Goal: Task Accomplishment & Management: Manage account settings

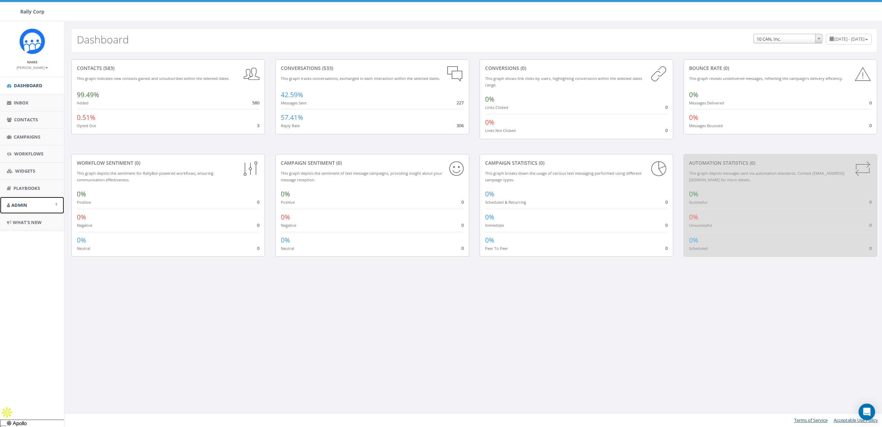
click at [17, 202] on span "Admin" at bounding box center [19, 205] width 16 height 6
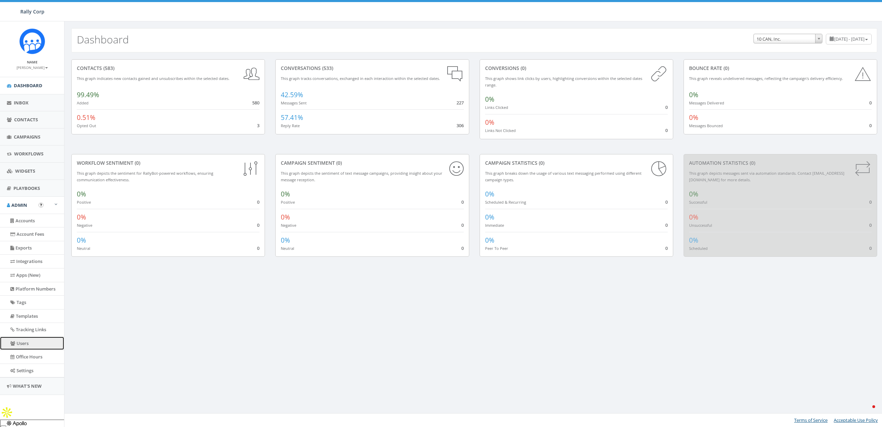
click at [28, 343] on link "Users" at bounding box center [32, 343] width 64 height 13
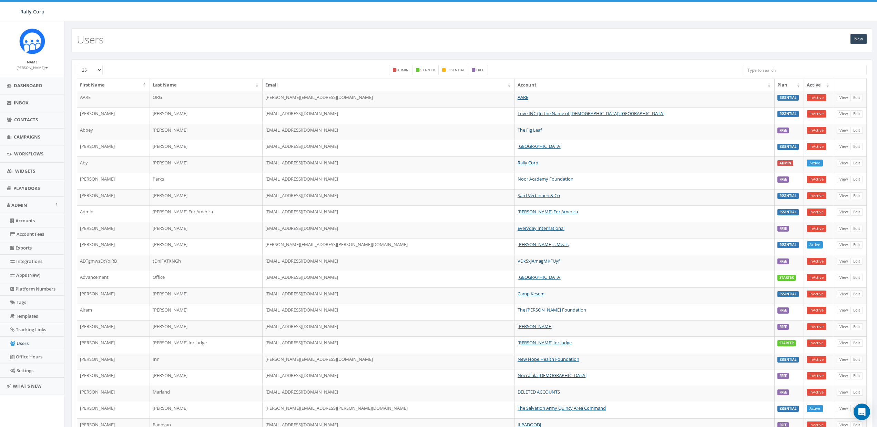
click at [779, 70] on input "search" at bounding box center [805, 70] width 123 height 10
paste input "[EMAIL_ADDRESS][DOMAIN_NAME]"
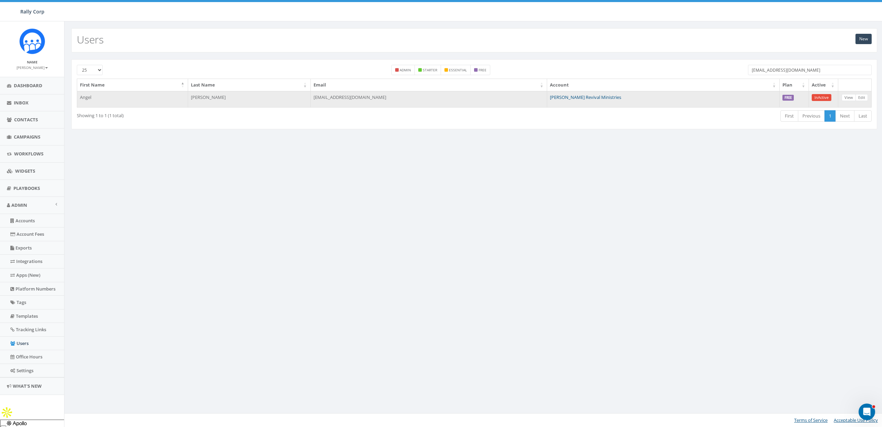
type input "[EMAIL_ADDRESS][DOMAIN_NAME]"
click at [574, 95] on link "[PERSON_NAME] Revival Ministries" at bounding box center [585, 97] width 71 height 6
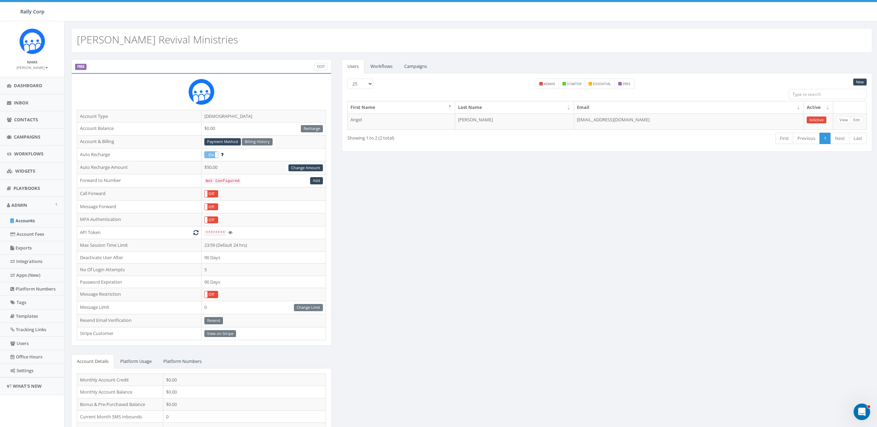
click at [121, 34] on h2 "[PERSON_NAME] Revival Ministries" at bounding box center [157, 39] width 161 height 11
click at [121, 34] on h2 "Erik Meares Revival Ministries" at bounding box center [157, 39] width 161 height 11
copy h2 "Erik Meares Revival Ministries"
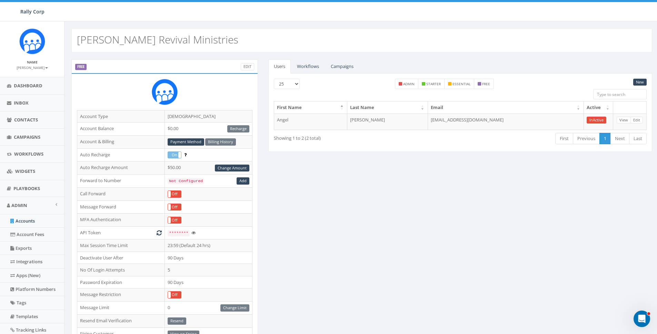
click at [339, 223] on div "FREE Edit Account Type Church Account Balance $0.00 Recharge Account & Billing …" at bounding box center [361, 270] width 591 height 423
click at [249, 65] on link "Edit" at bounding box center [247, 66] width 13 height 7
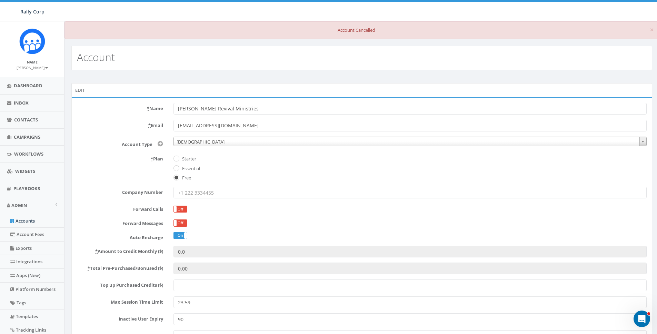
click at [191, 159] on label "Starter" at bounding box center [188, 158] width 16 height 7
click at [178, 159] on input "Starter" at bounding box center [175, 159] width 4 height 4
radio input "true"
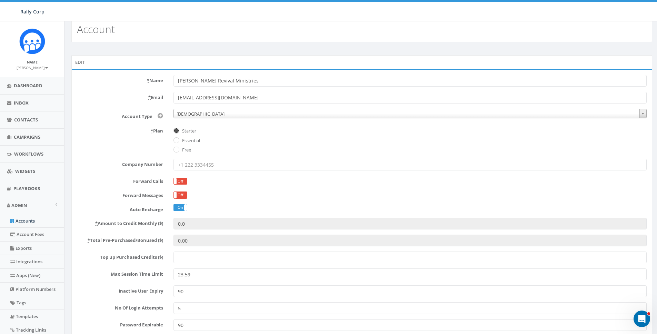
scroll to position [91, 0]
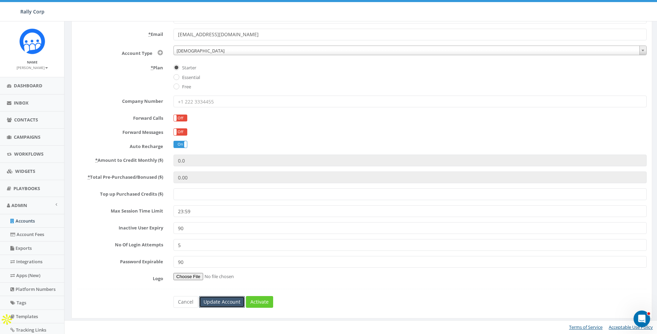
click at [219, 298] on input "Update Account" at bounding box center [222, 302] width 46 height 12
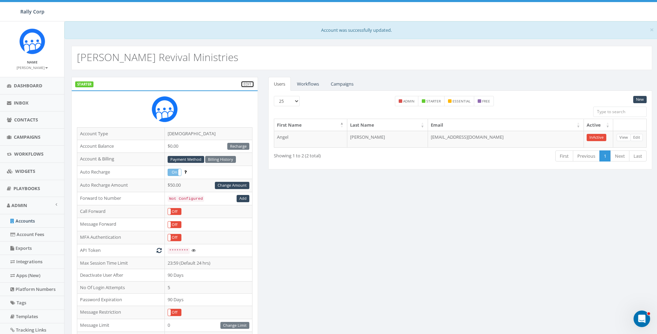
click at [249, 81] on link "Edit" at bounding box center [247, 84] width 13 height 7
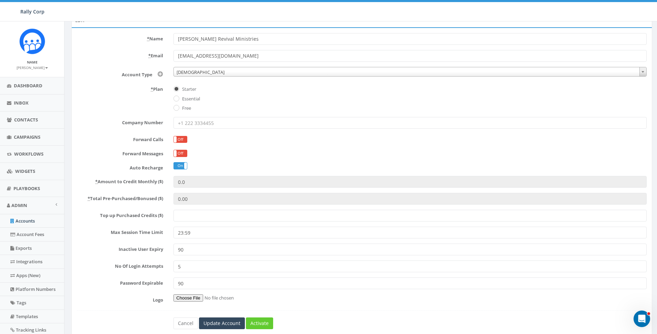
scroll to position [91, 0]
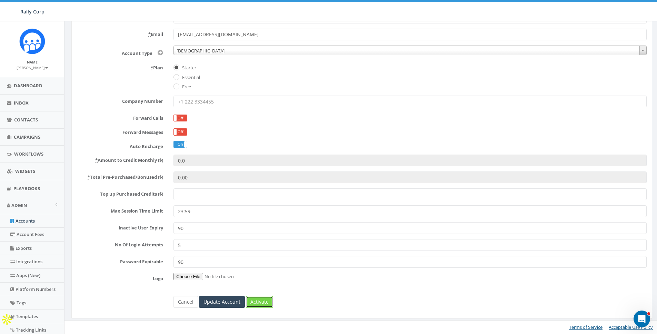
click at [263, 299] on link "Activate" at bounding box center [259, 302] width 27 height 12
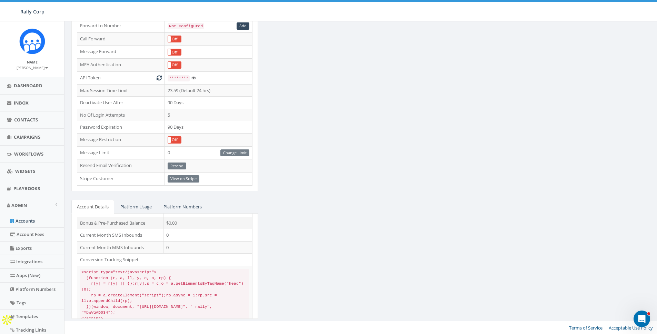
scroll to position [39, 0]
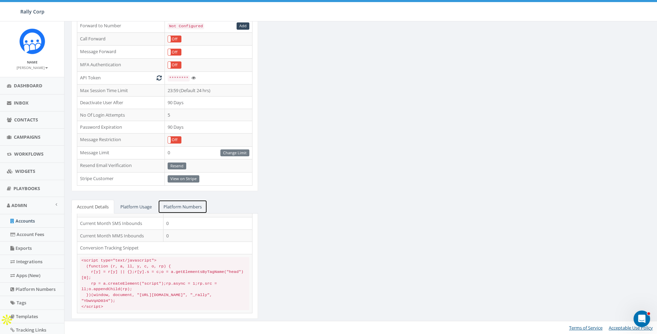
click at [191, 210] on link "Platform Numbers" at bounding box center [182, 207] width 49 height 14
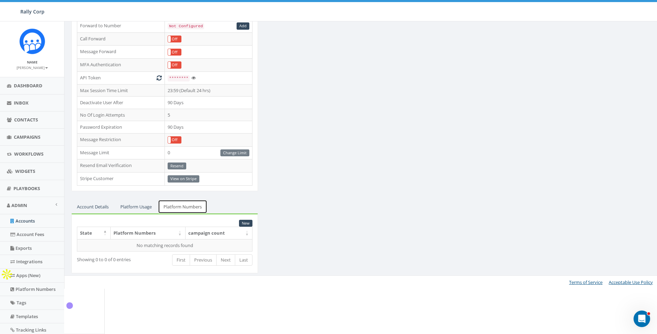
scroll to position [127, 0]
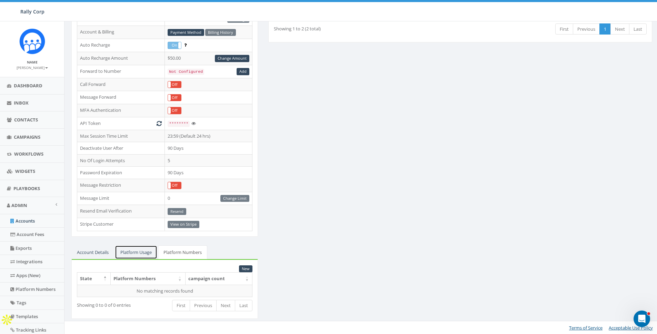
click at [132, 255] on link "Platform Usage" at bounding box center [136, 252] width 42 height 14
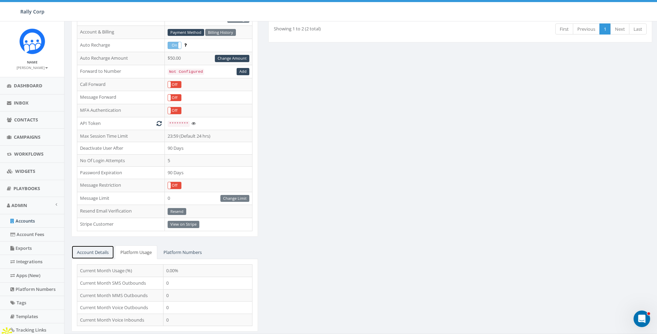
click at [99, 252] on link "Account Details" at bounding box center [92, 252] width 43 height 14
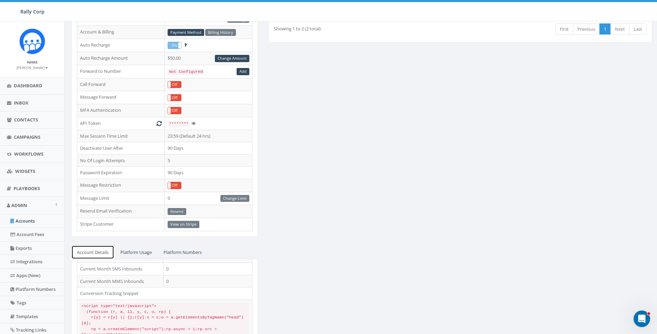
scroll to position [0, 0]
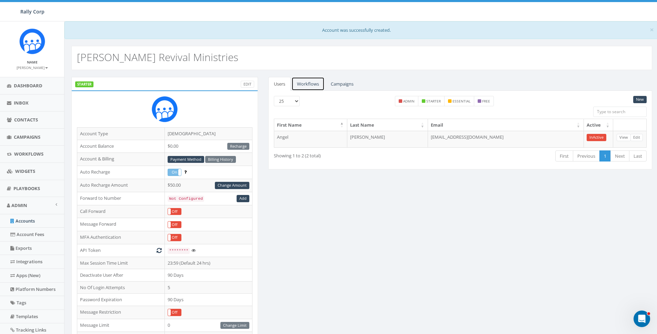
click at [312, 83] on link "Workflows" at bounding box center [307, 84] width 33 height 14
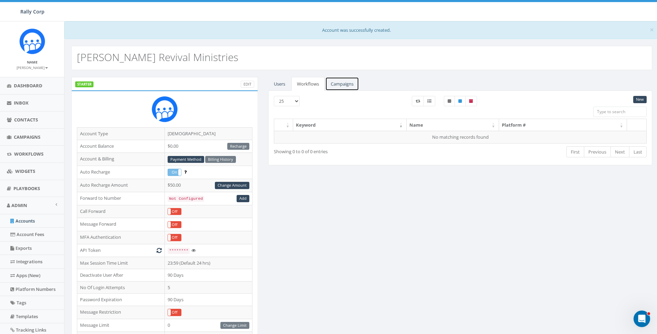
click at [341, 83] on link "Campaigns" at bounding box center [342, 84] width 34 height 14
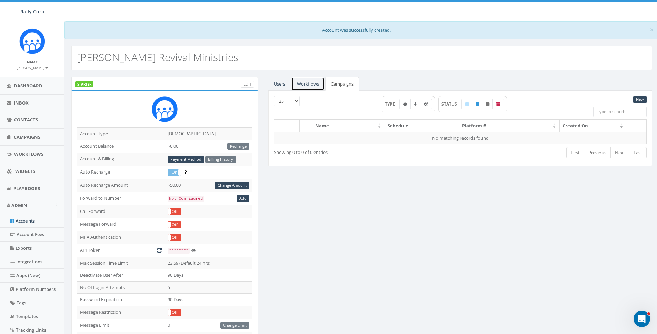
click at [312, 85] on link "Workflows" at bounding box center [307, 84] width 33 height 14
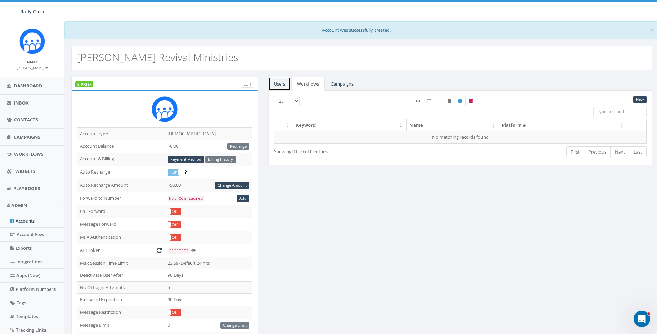
click at [281, 84] on link "Users" at bounding box center [279, 84] width 22 height 14
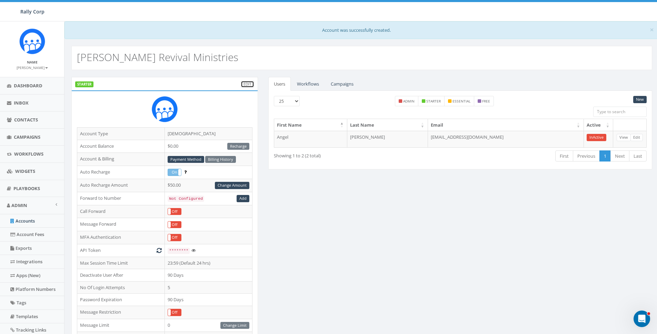
click at [250, 84] on link "Edit" at bounding box center [247, 84] width 13 height 7
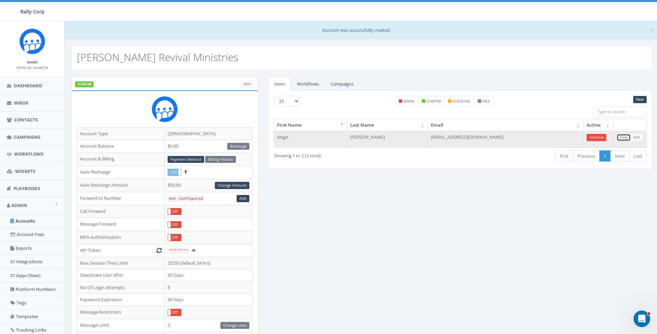
click at [620, 137] on link "View" at bounding box center [623, 137] width 14 height 7
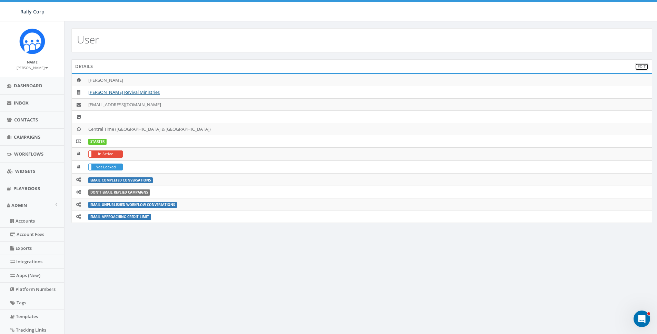
click at [640, 67] on link "Edit" at bounding box center [641, 66] width 13 height 7
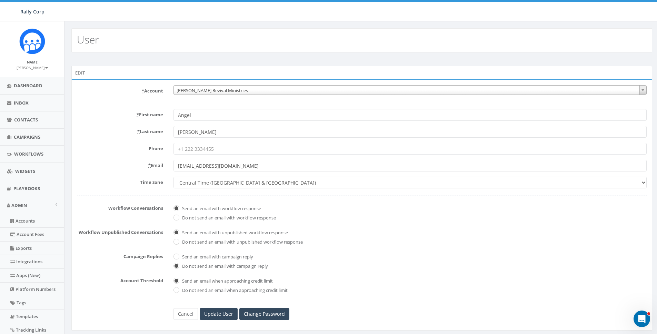
click at [211, 114] on input "Angel" at bounding box center [409, 115] width 473 height 12
type input "[PERSON_NAME]"
paste input "Utegaard"
type input "Utegaard"
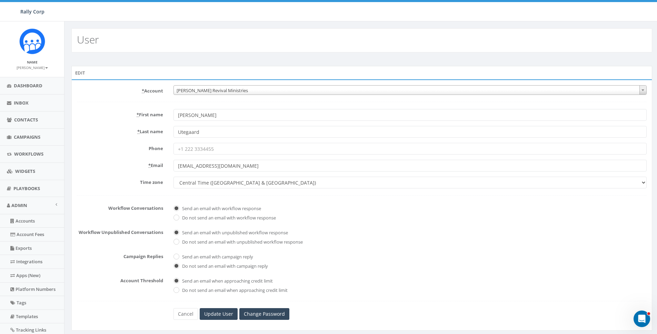
click at [221, 166] on input "[EMAIL_ADDRESS][DOMAIN_NAME]" at bounding box center [409, 166] width 473 height 12
click at [221, 313] on input "Update User" at bounding box center [219, 314] width 38 height 12
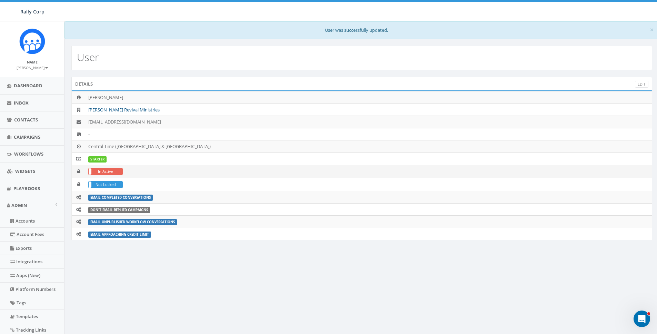
click at [100, 170] on label "In Active" at bounding box center [106, 171] width 34 height 7
click at [120, 121] on td "[EMAIL_ADDRESS][DOMAIN_NAME]" at bounding box center [368, 122] width 566 height 12
copy td "[EMAIL_ADDRESS][DOMAIN_NAME]"
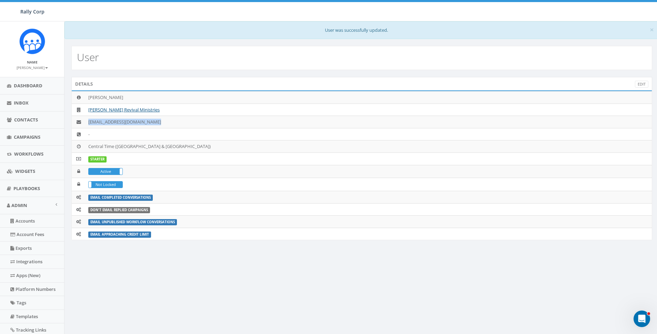
click at [295, 69] on div "User" at bounding box center [361, 58] width 580 height 24
click at [128, 109] on link "[PERSON_NAME] Revival Ministries" at bounding box center [123, 110] width 71 height 6
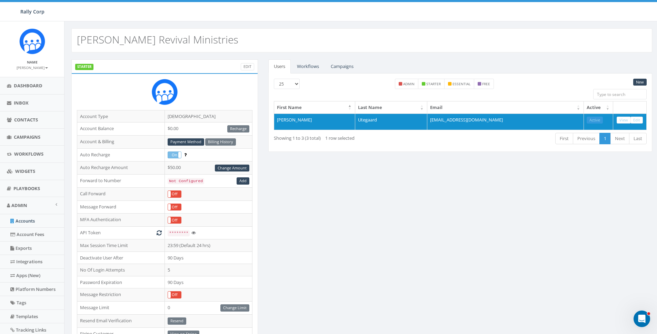
click at [392, 210] on div "STARTER Edit Account Type Church Account Balance $0.00 Recharge Account & Billi…" at bounding box center [361, 270] width 591 height 423
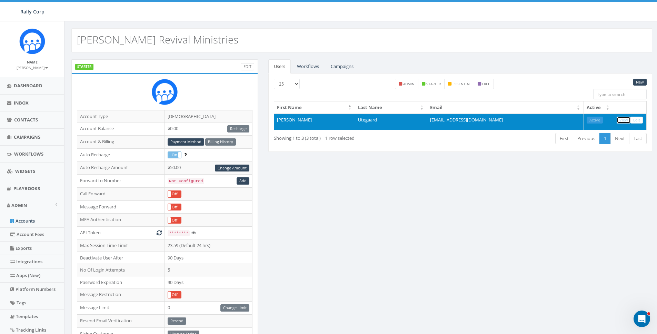
click at [621, 120] on link "View" at bounding box center [623, 120] width 14 height 7
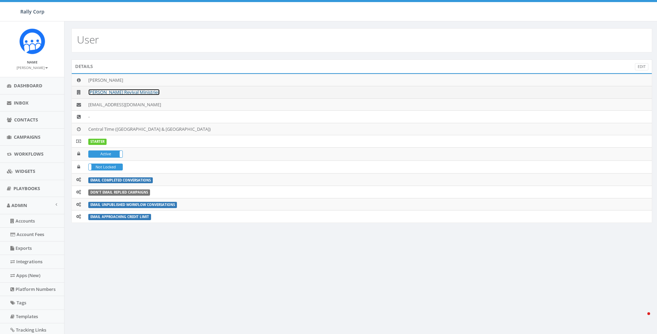
click at [126, 93] on link "[PERSON_NAME] Revival Ministries" at bounding box center [123, 92] width 71 height 6
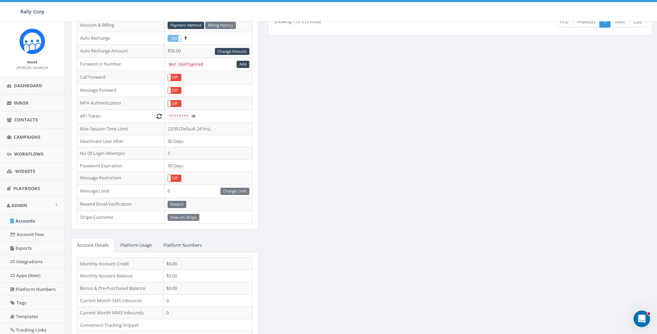
scroll to position [118, 0]
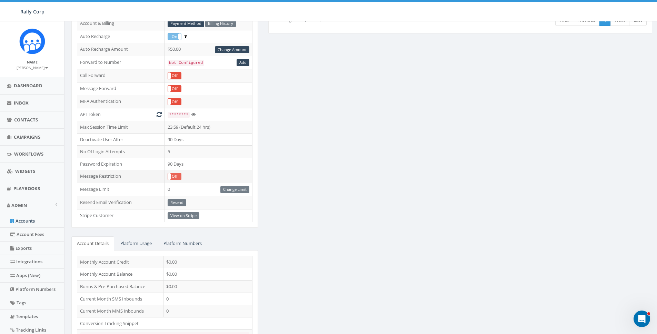
click at [175, 175] on label "Off" at bounding box center [174, 176] width 13 height 7
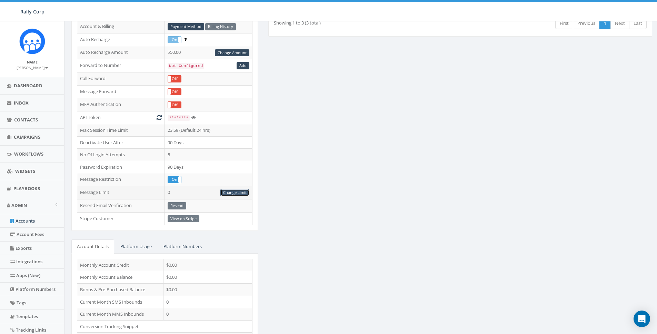
click at [229, 189] on link "Change Limit" at bounding box center [234, 192] width 29 height 7
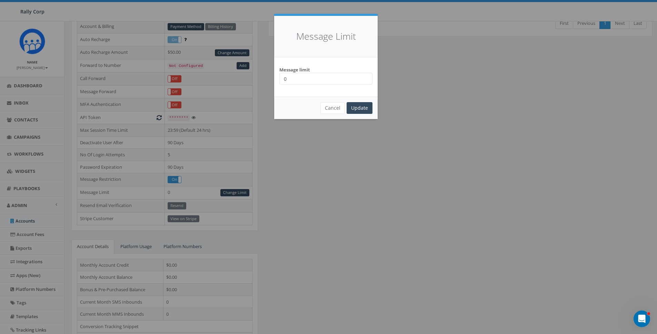
click at [331, 77] on input "0" at bounding box center [325, 79] width 93 height 12
click at [331, 78] on input "0" at bounding box center [325, 79] width 93 height 12
type input "1000"
click at [367, 108] on input "Update" at bounding box center [359, 108] width 26 height 12
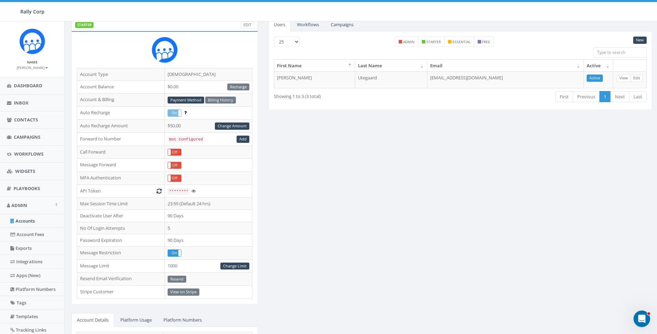
scroll to position [34, 0]
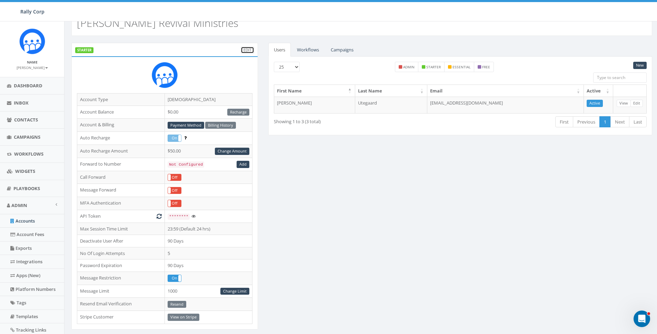
click at [249, 50] on link "Edit" at bounding box center [247, 50] width 13 height 7
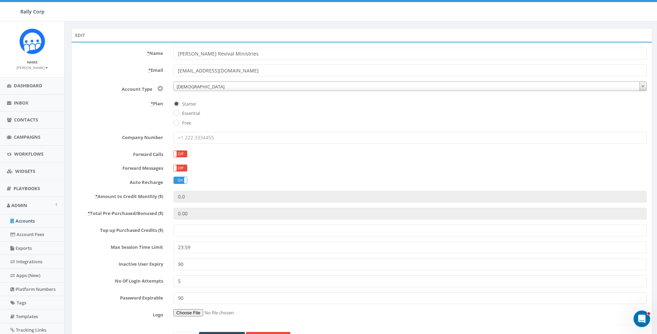
scroll to position [41, 0]
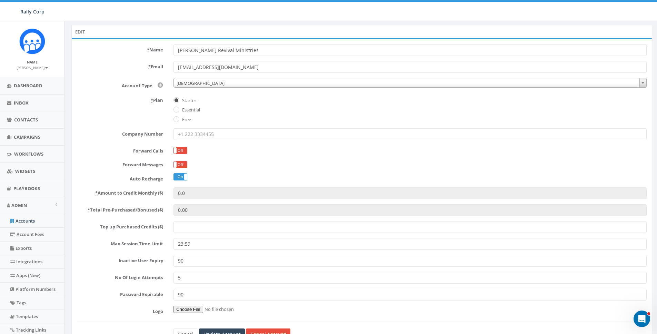
click at [197, 226] on input "Top up Purchased Credits ($)" at bounding box center [409, 227] width 473 height 12
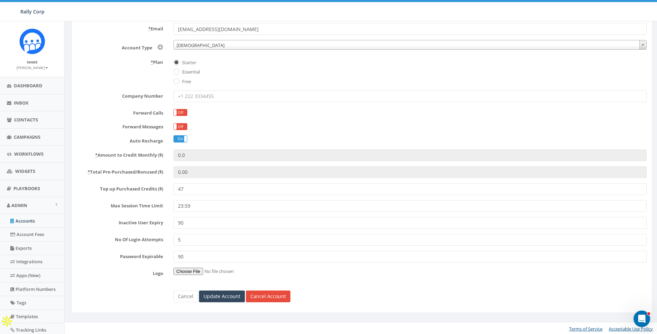
scroll to position [81, 0]
click at [220, 185] on input "47" at bounding box center [409, 187] width 473 height 12
type input "25"
click at [226, 294] on input "Update Account" at bounding box center [222, 295] width 46 height 12
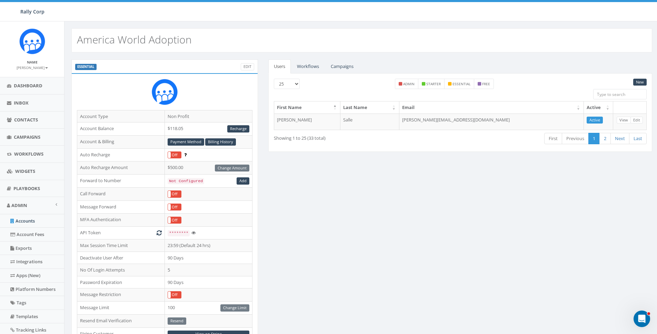
scroll to position [155, 0]
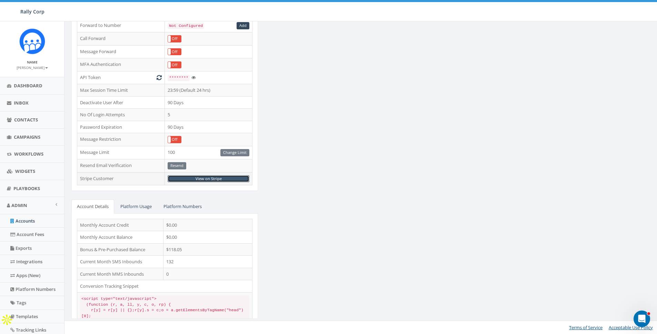
click at [218, 177] on link "View on Stripe" at bounding box center [209, 178] width 82 height 7
click at [315, 197] on div "ESSENTIAL Edit Account Type Non Profit Account Balance $118.05 Recharge Account…" at bounding box center [361, 115] width 591 height 423
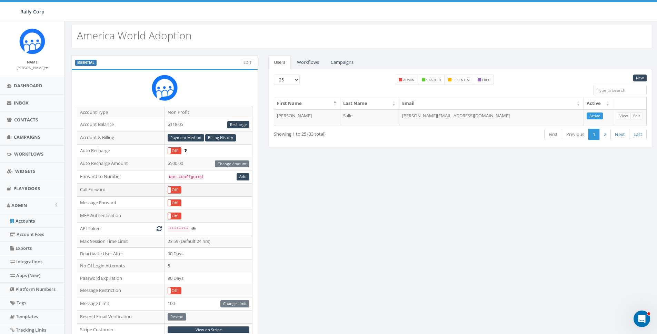
scroll to position [0, 0]
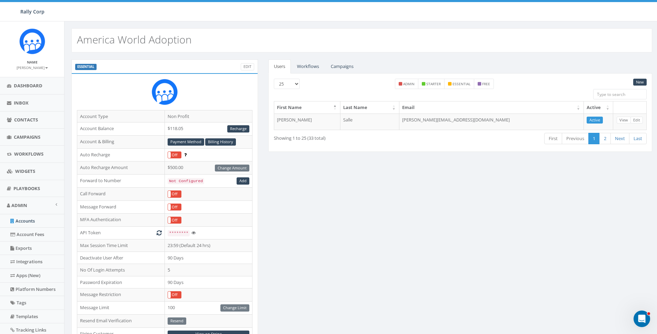
click at [125, 38] on h2 "America World Adoption" at bounding box center [134, 39] width 115 height 11
copy h2 "America World Adoption"
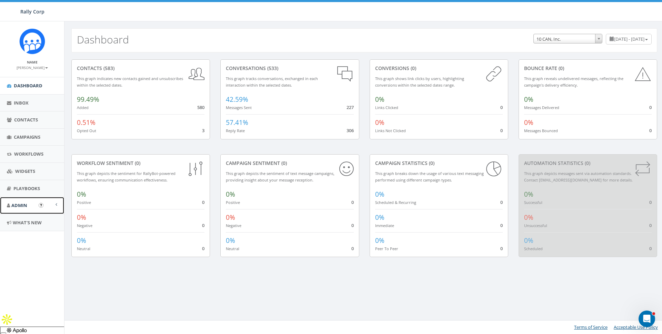
click at [27, 203] on span "Admin" at bounding box center [19, 205] width 16 height 6
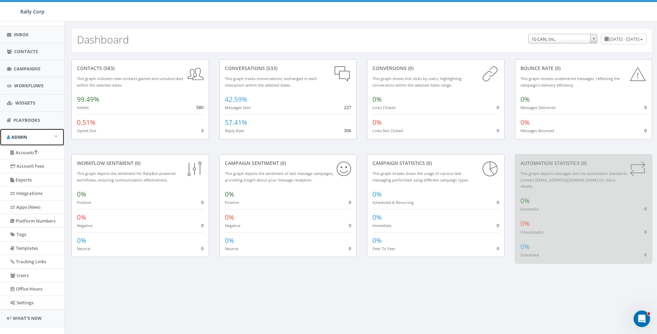
scroll to position [81, 0]
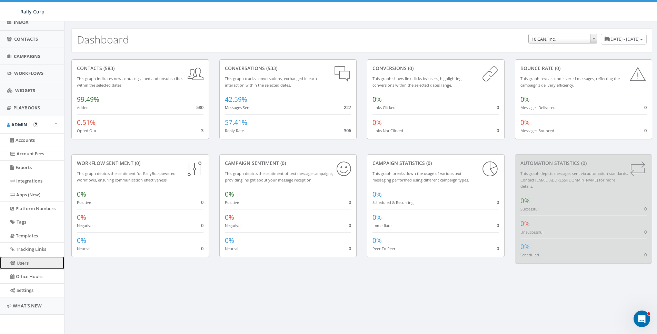
click at [25, 259] on link "Users" at bounding box center [32, 262] width 64 height 13
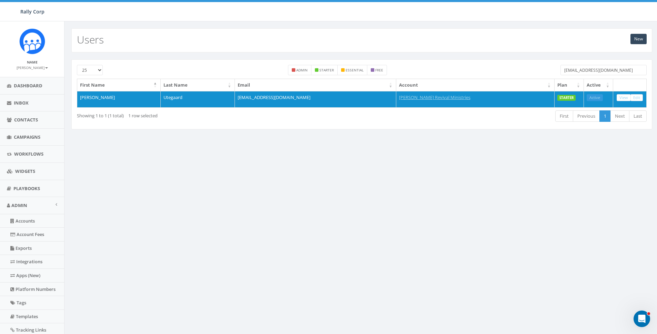
click at [577, 74] on input "[EMAIL_ADDRESS][DOMAIN_NAME]" at bounding box center [603, 70] width 86 height 10
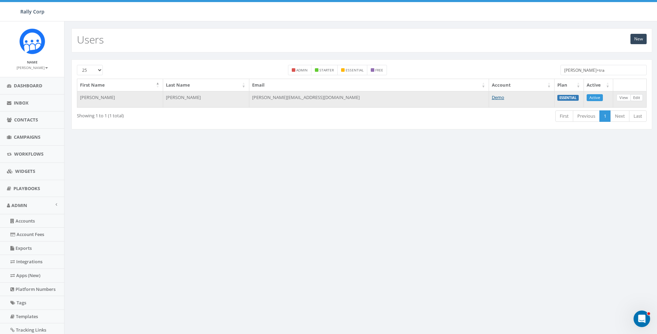
type input "[PERSON_NAME]+tra"
click at [637, 97] on link "Edit" at bounding box center [636, 97] width 12 height 7
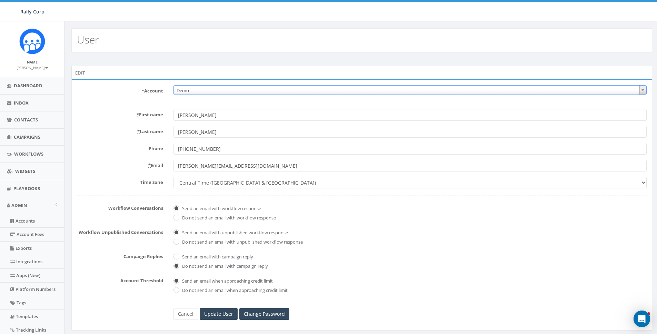
click at [230, 88] on span "Demo" at bounding box center [410, 90] width 472 height 10
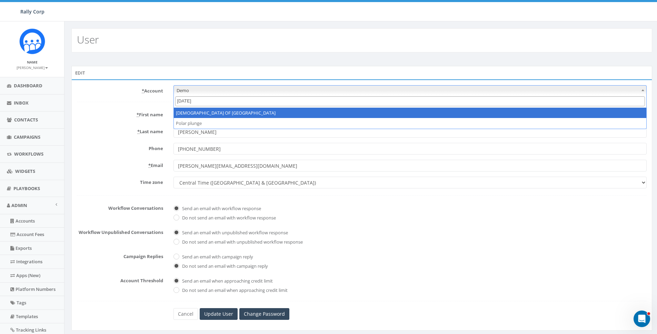
type input "[PERSON_NAME]"
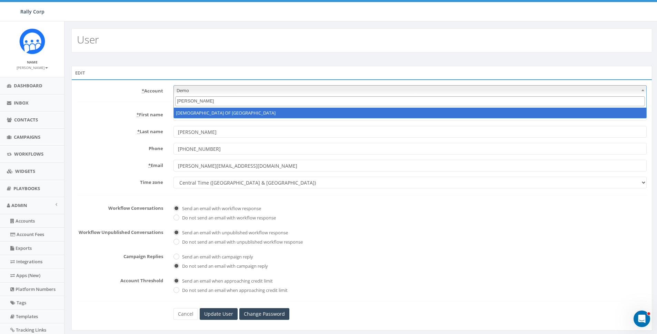
select select "1360"
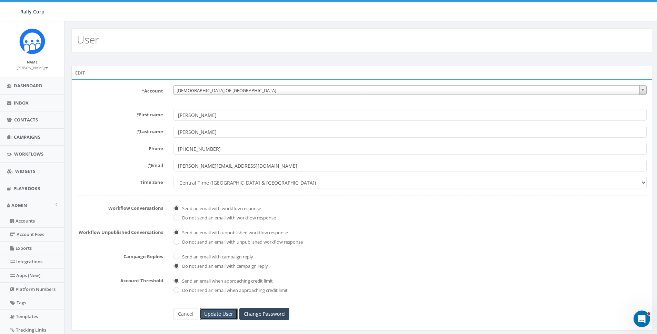
click at [230, 318] on input "Update User" at bounding box center [219, 314] width 38 height 12
